Goal: Communication & Community: Ask a question

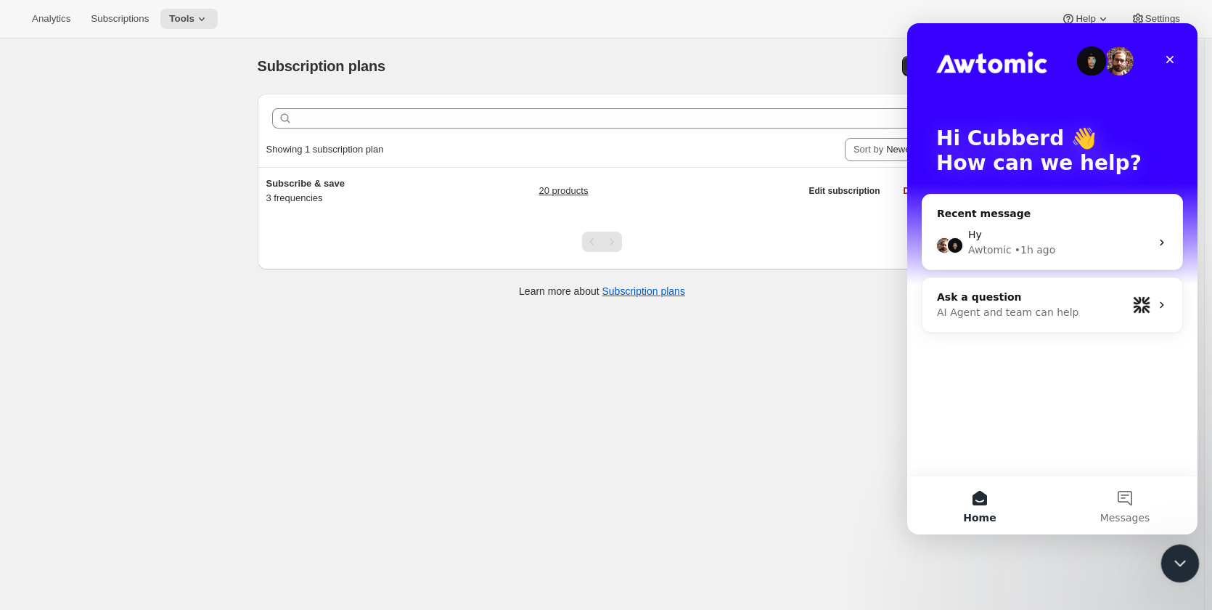
click at [1181, 562] on icon "Close Intercom Messenger" at bounding box center [1177, 560] width 17 height 17
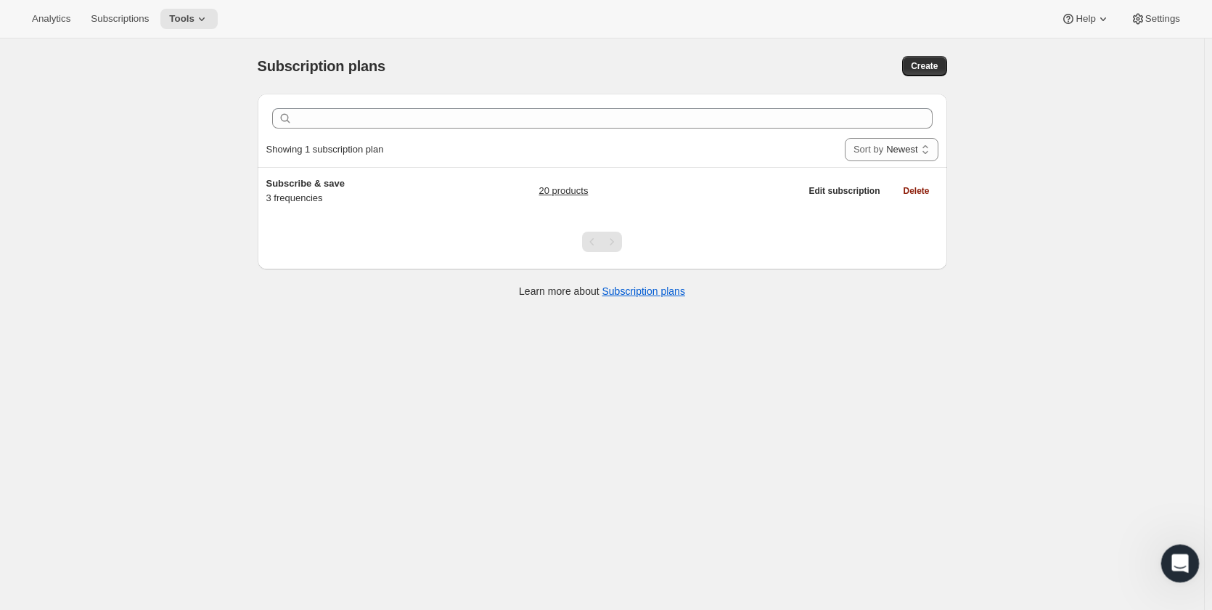
click at [1182, 562] on icon "Open Intercom Messenger" at bounding box center [1178, 561] width 24 height 24
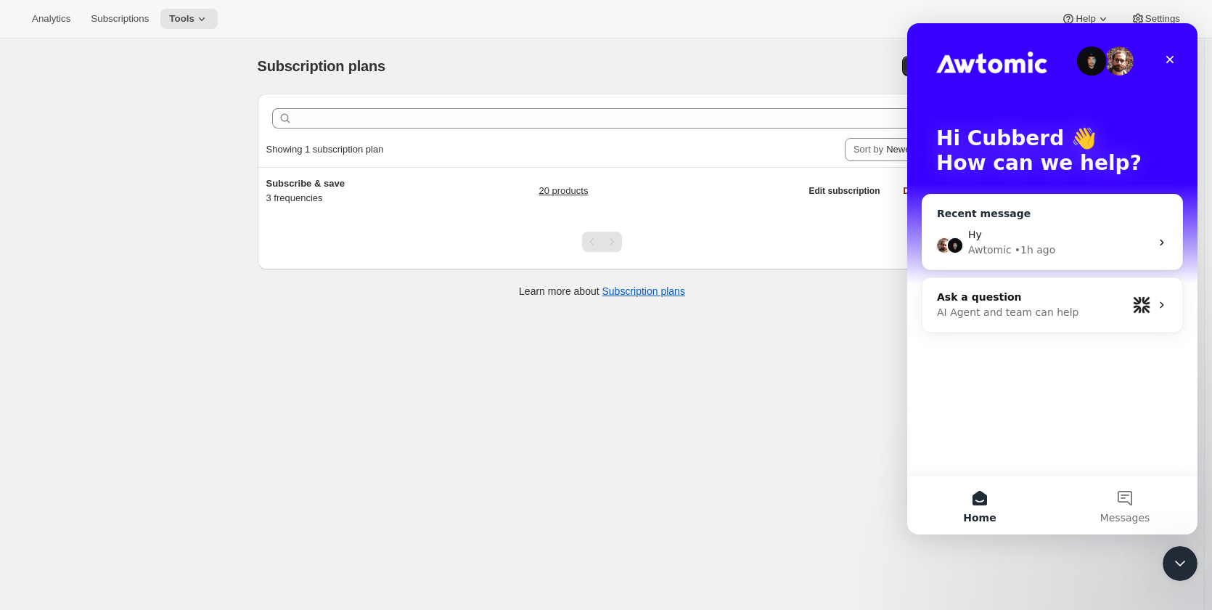
click at [1049, 245] on div "Awtomic • 1h ago" at bounding box center [1059, 249] width 182 height 15
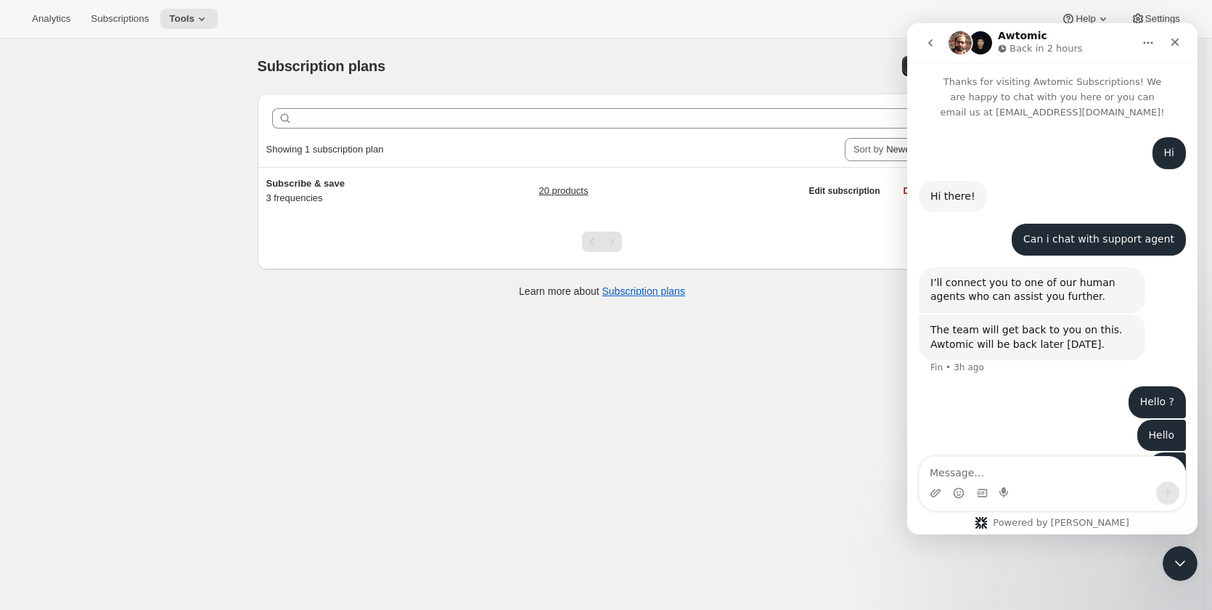
scroll to position [44, 0]
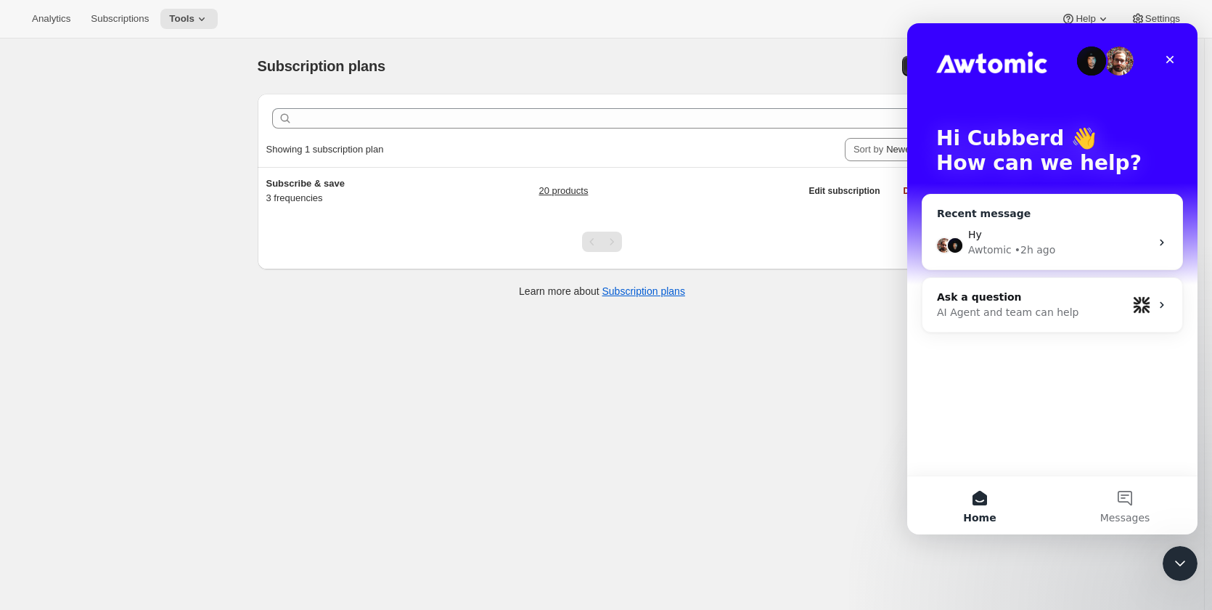
click at [1029, 253] on div "• 2h ago" at bounding box center [1035, 249] width 41 height 15
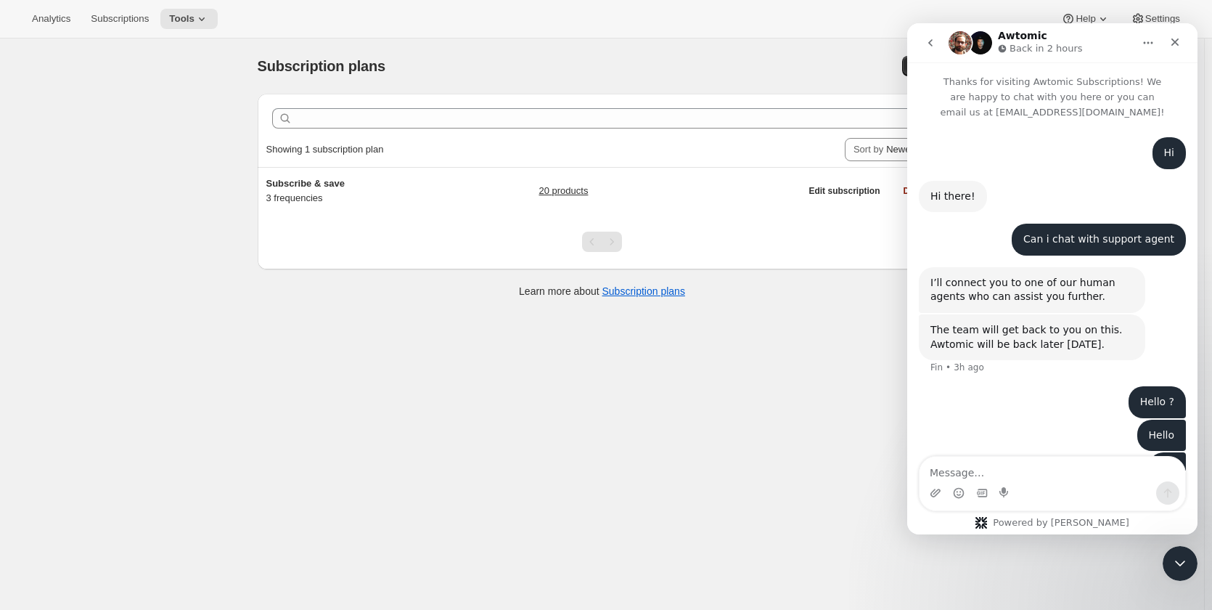
scroll to position [44, 0]
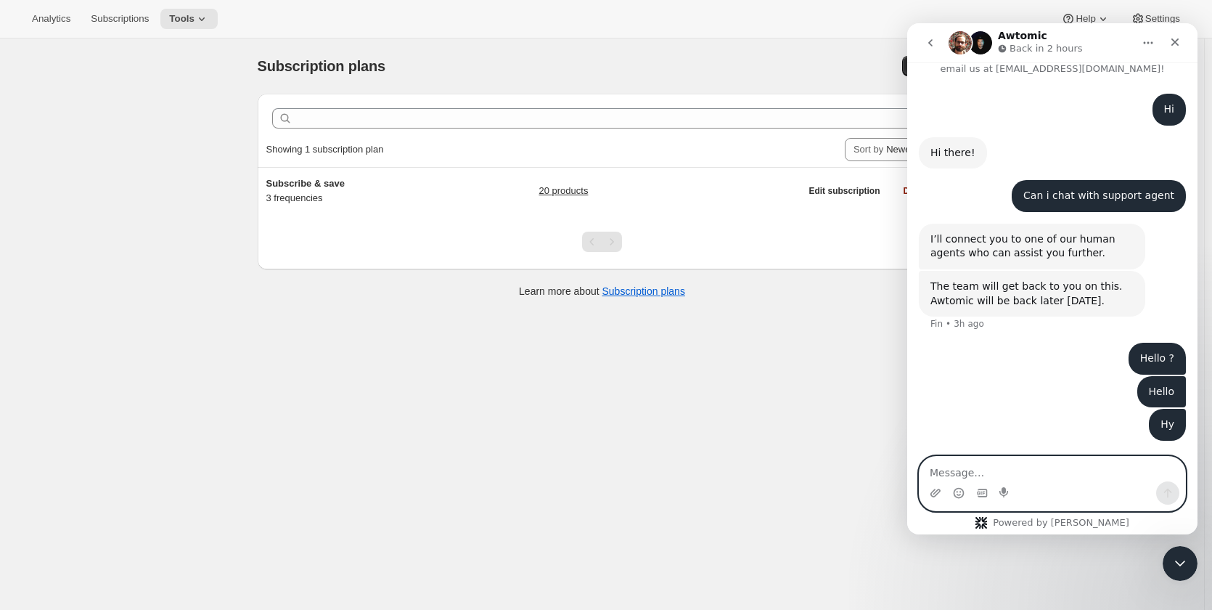
click at [1017, 466] on textarea "Message…" at bounding box center [1053, 469] width 266 height 25
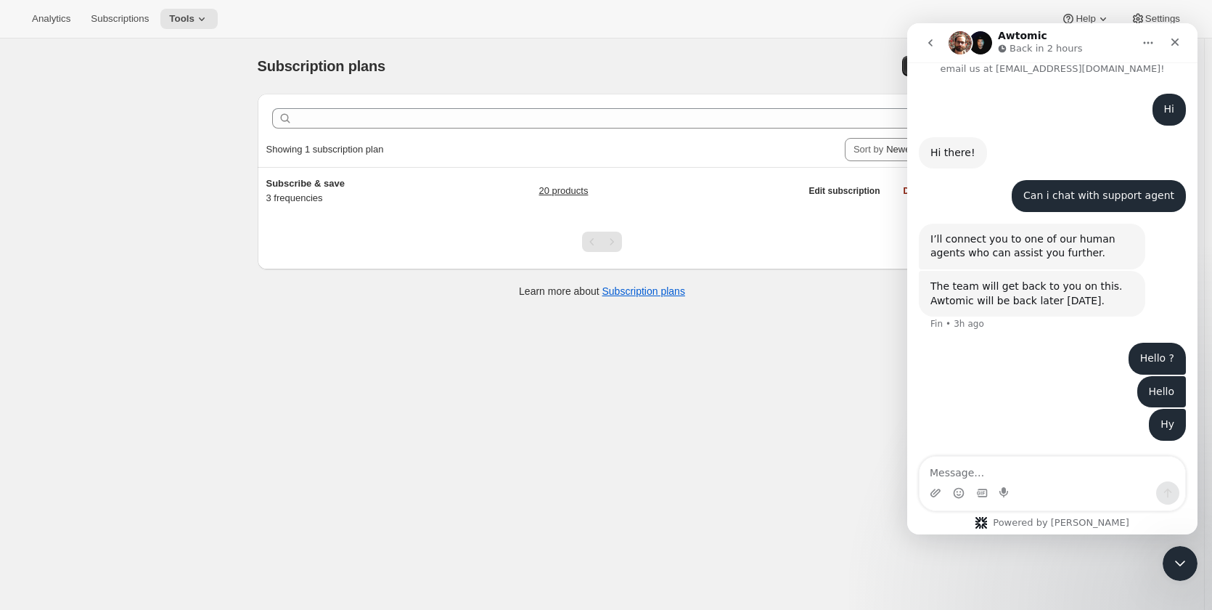
click at [935, 45] on icon "go back" at bounding box center [931, 43] width 12 height 12
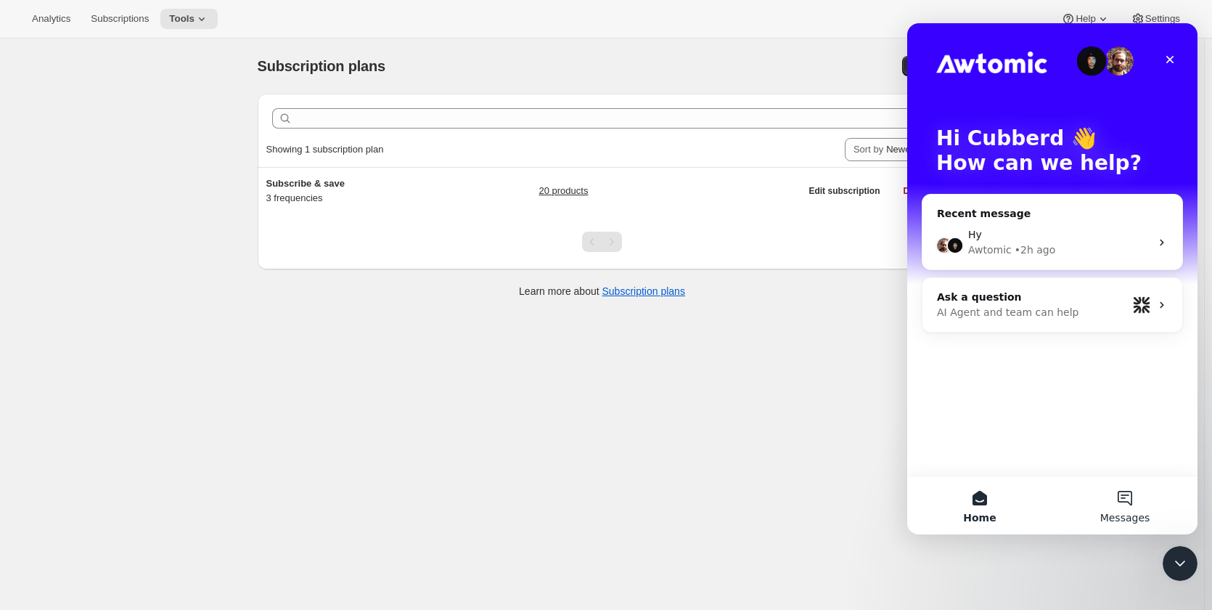
click at [1124, 505] on button "Messages" at bounding box center [1124, 505] width 145 height 58
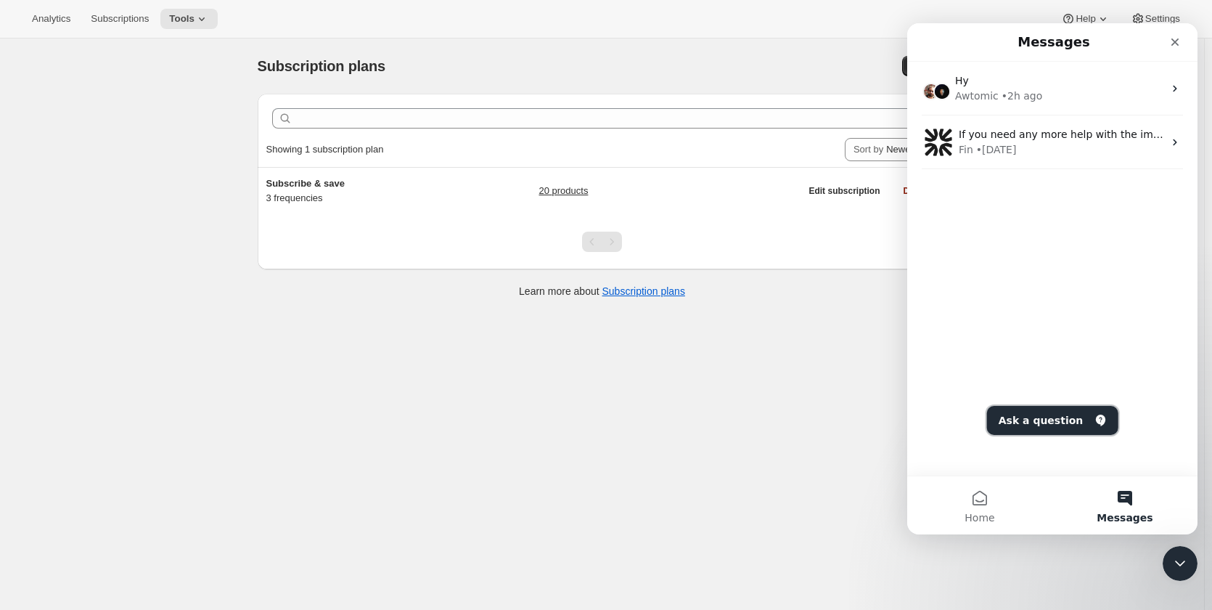
click at [1066, 419] on button "Ask a question" at bounding box center [1052, 420] width 131 height 29
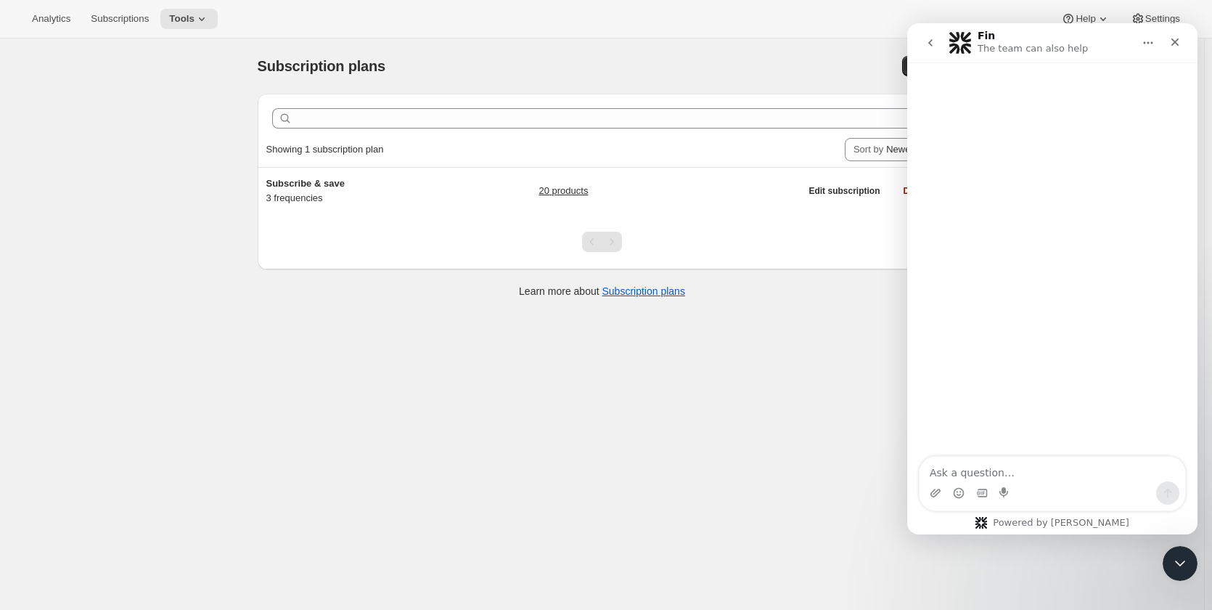
click at [1052, 470] on textarea "Ask a question…" at bounding box center [1053, 469] width 266 height 25
type textarea "P"
type textarea "Please connect to suport agent"
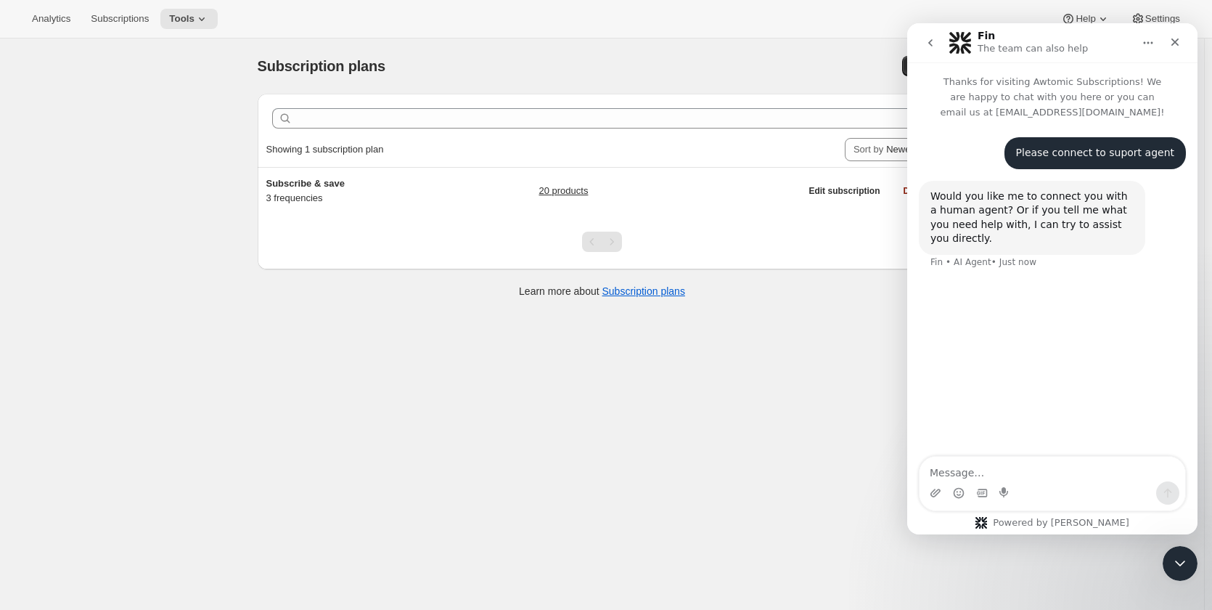
click at [994, 467] on textarea "Message…" at bounding box center [1053, 469] width 266 height 25
type textarea "Even though I have disabled the subscription widget, it is still showing on the…"
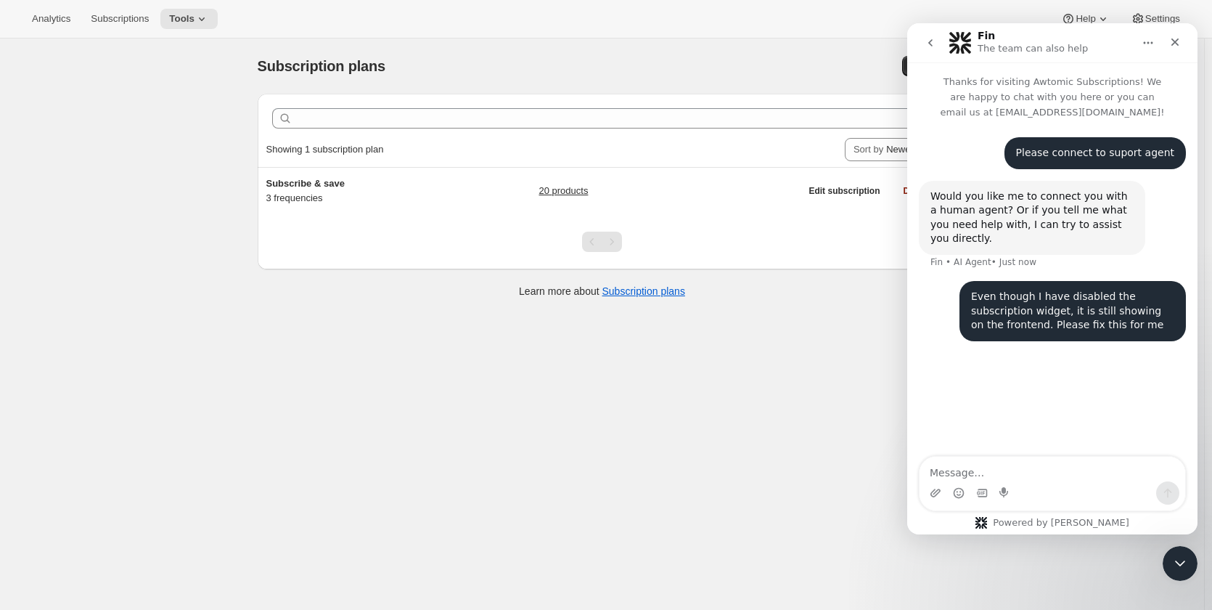
click at [1025, 466] on textarea "Message…" at bounding box center [1053, 469] width 266 height 25
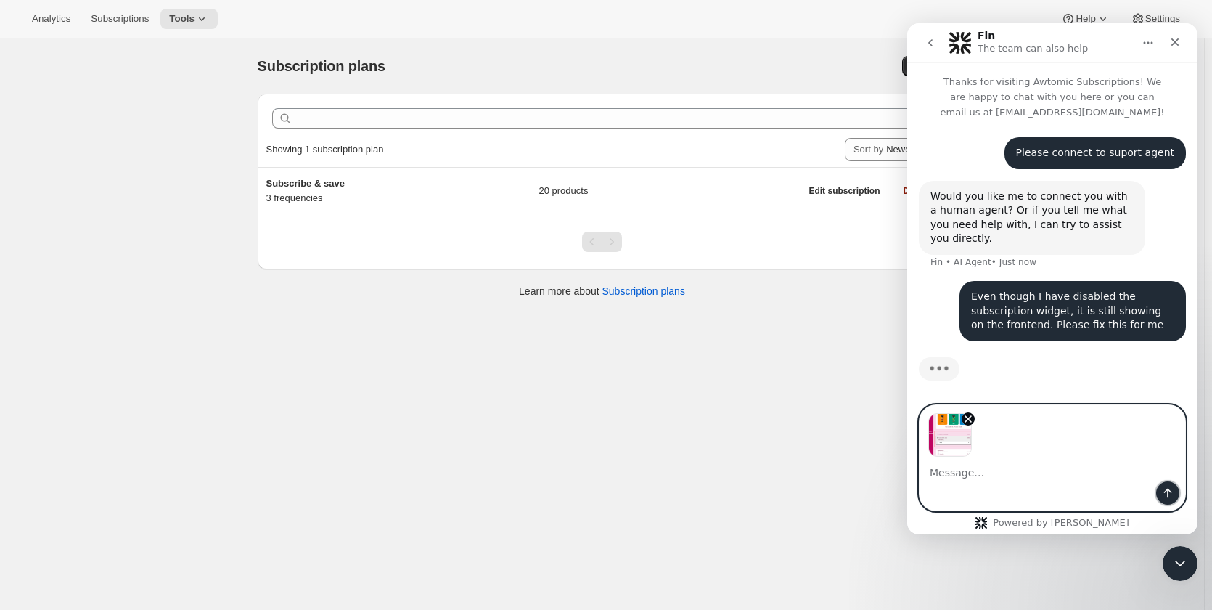
click at [1164, 495] on icon "Send a message…" at bounding box center [1168, 493] width 12 height 12
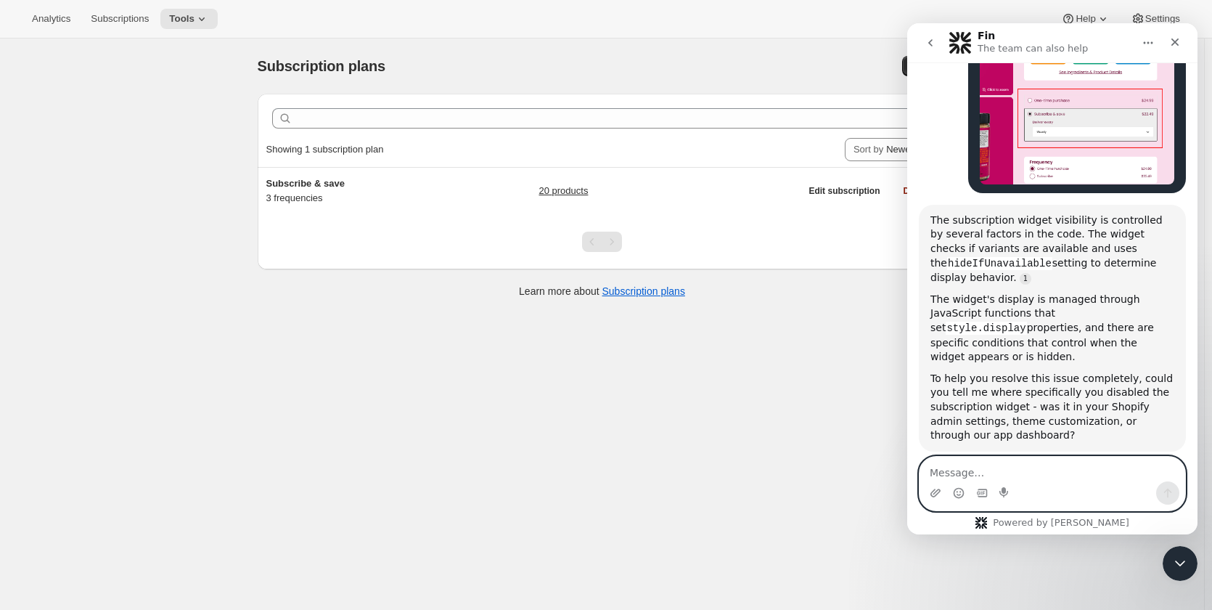
scroll to position [327, 0]
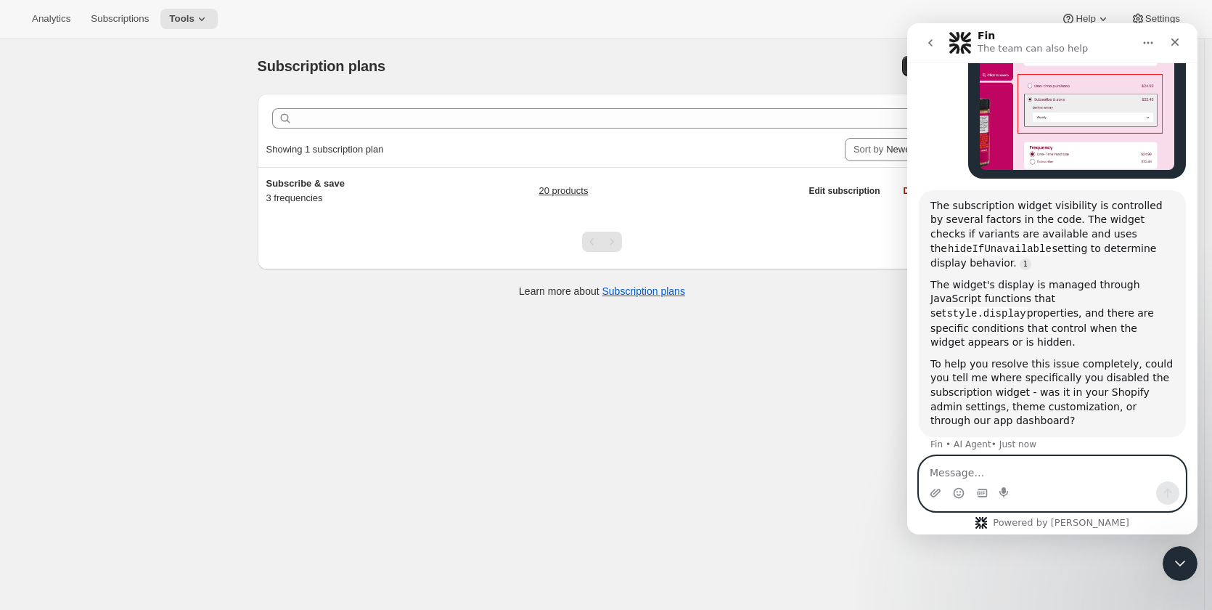
click at [1018, 470] on textarea "Message…" at bounding box center [1053, 469] width 266 height 25
type textarea "Please c"
type textarea "Can i chat with support agent"
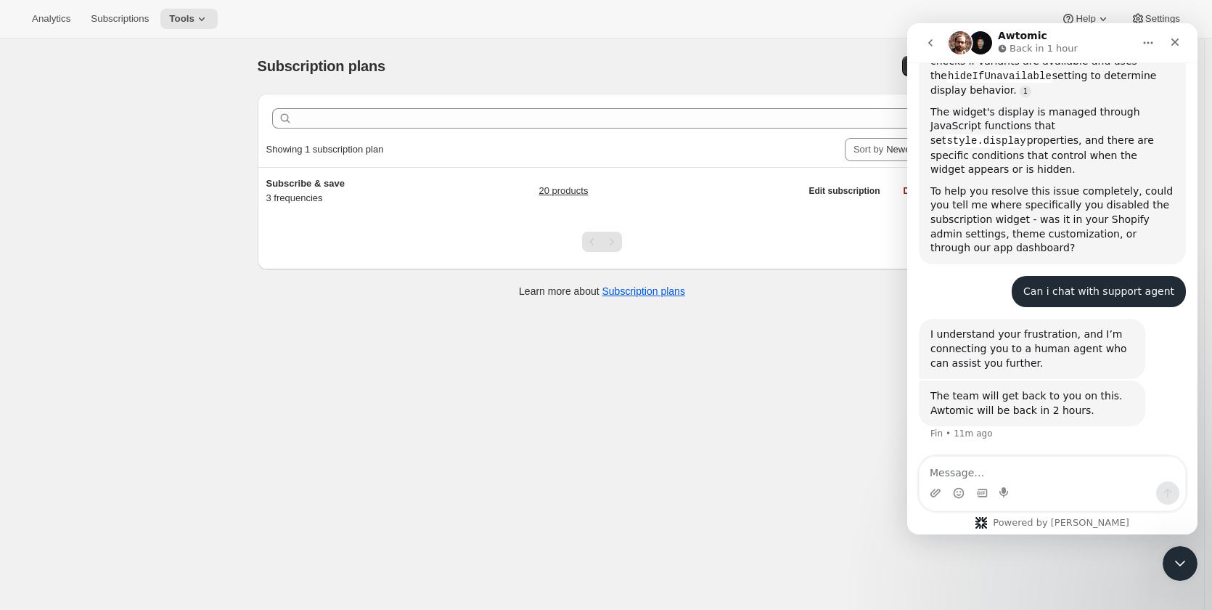
scroll to position [489, 0]
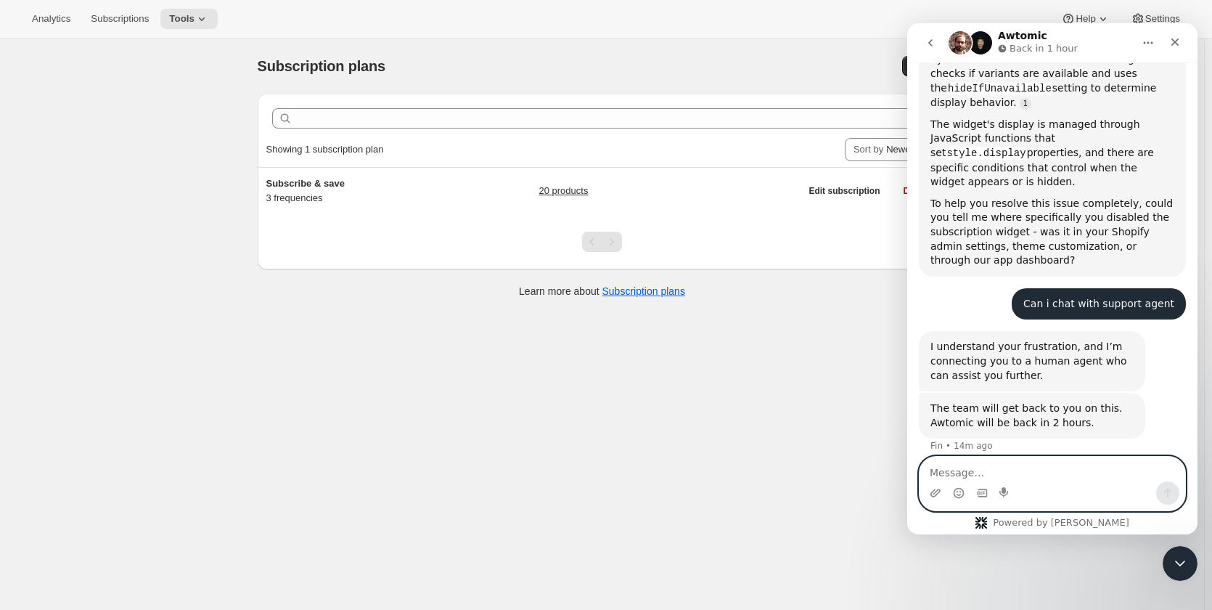
click at [1019, 469] on textarea "Message…" at bounding box center [1053, 469] width 266 height 25
click at [1020, 465] on textarea "Message…" at bounding box center [1053, 469] width 266 height 25
type textarea "Hello"
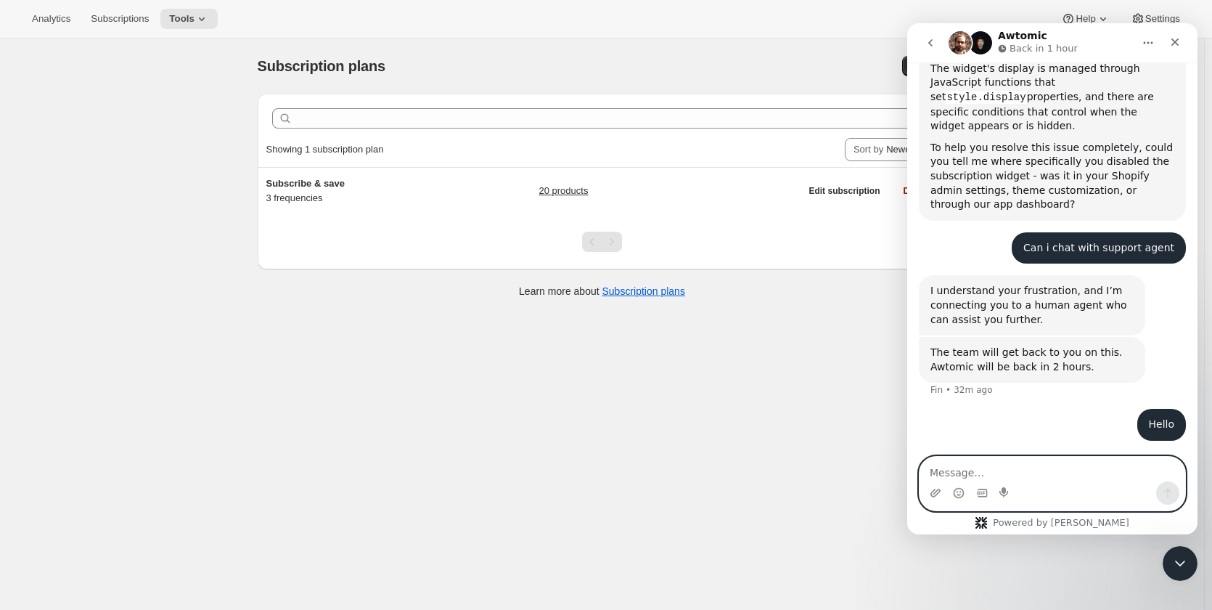
scroll to position [532, 0]
